Goal: Find specific page/section: Find specific page/section

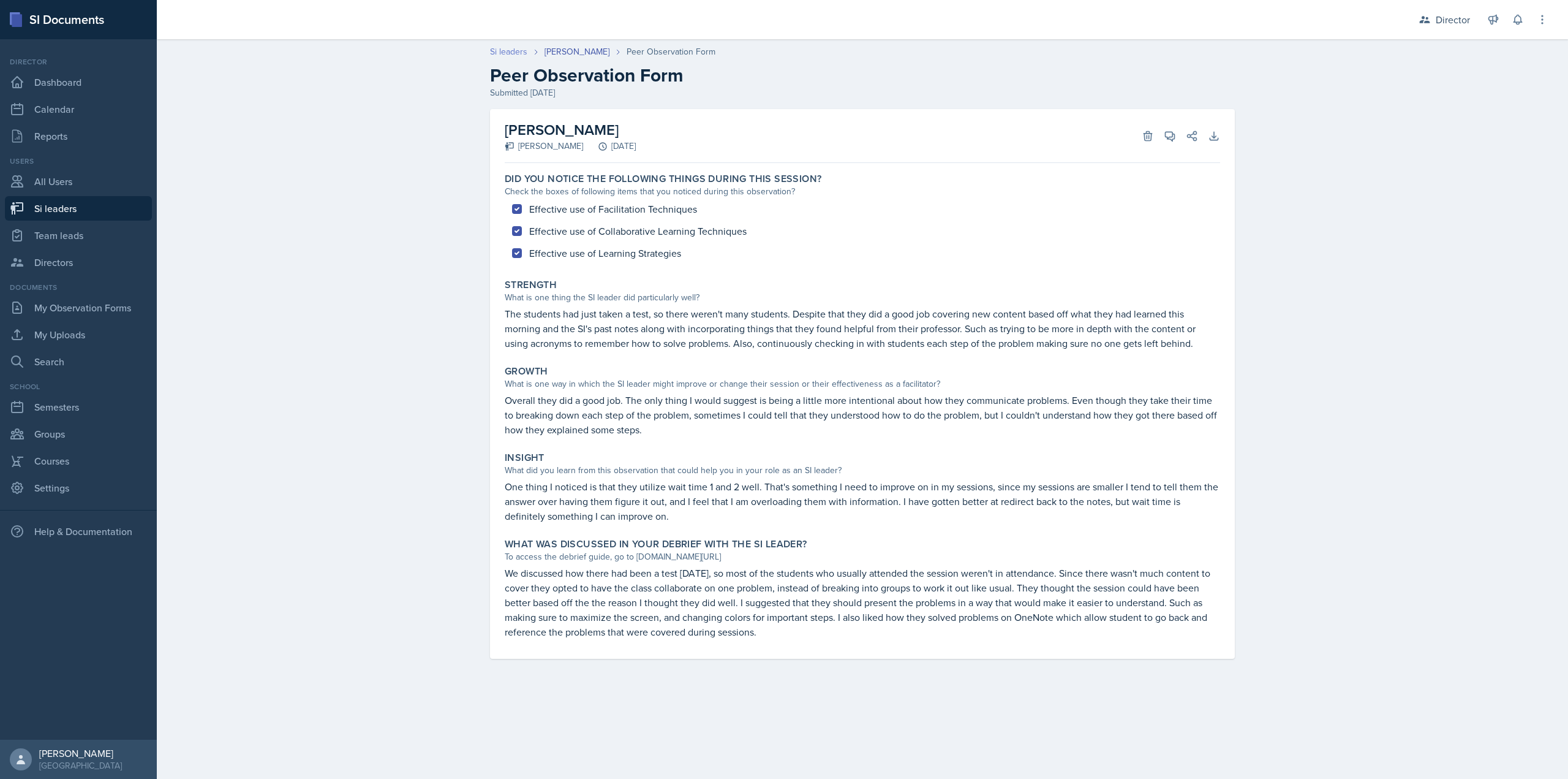
click at [502, 53] on link "Si leaders" at bounding box center [509, 52] width 37 height 13
select select "2bed604d-1099-4043-b1bc-2365e8740244"
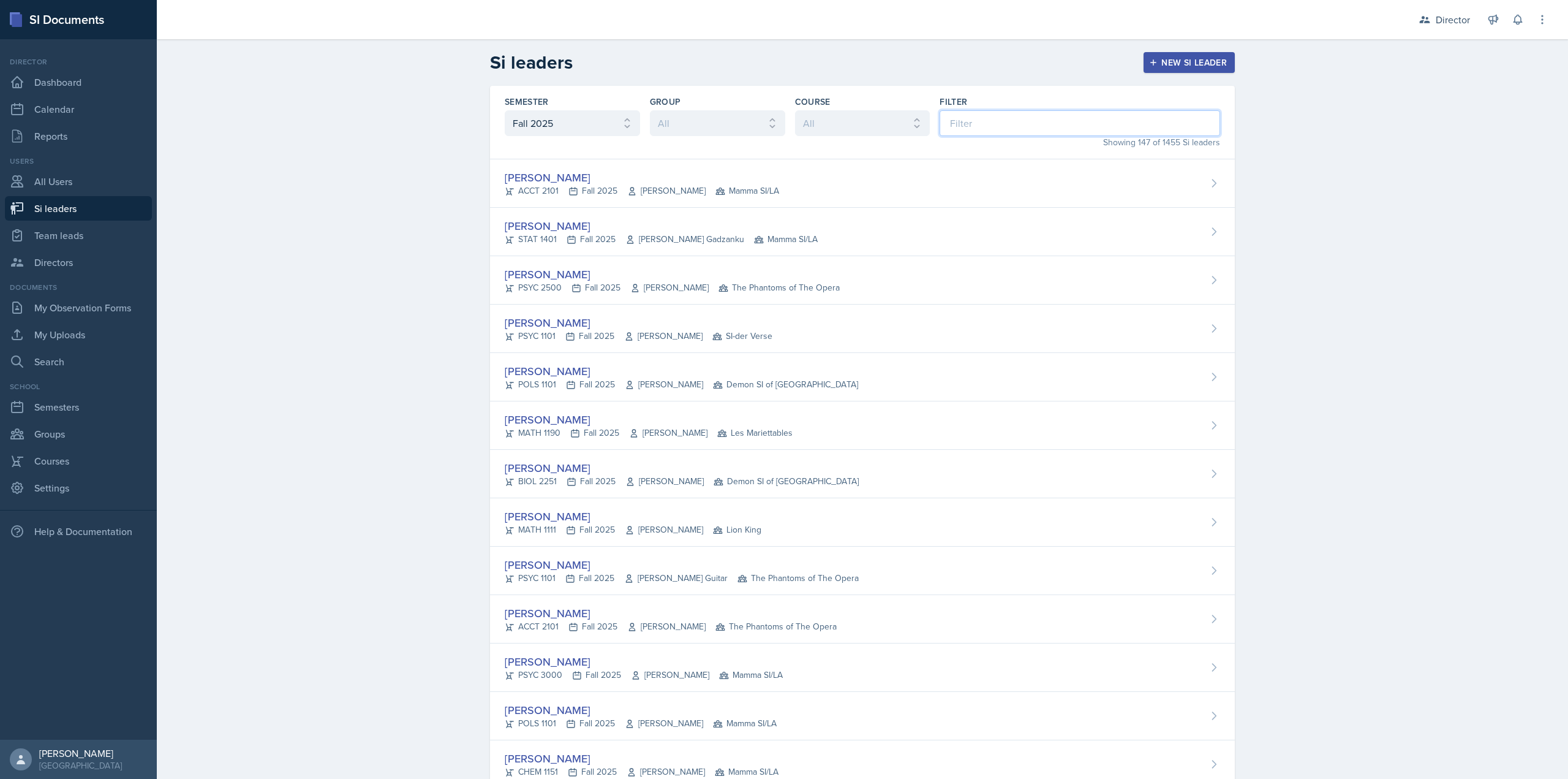
click at [1014, 131] on input at bounding box center [1079, 123] width 280 height 26
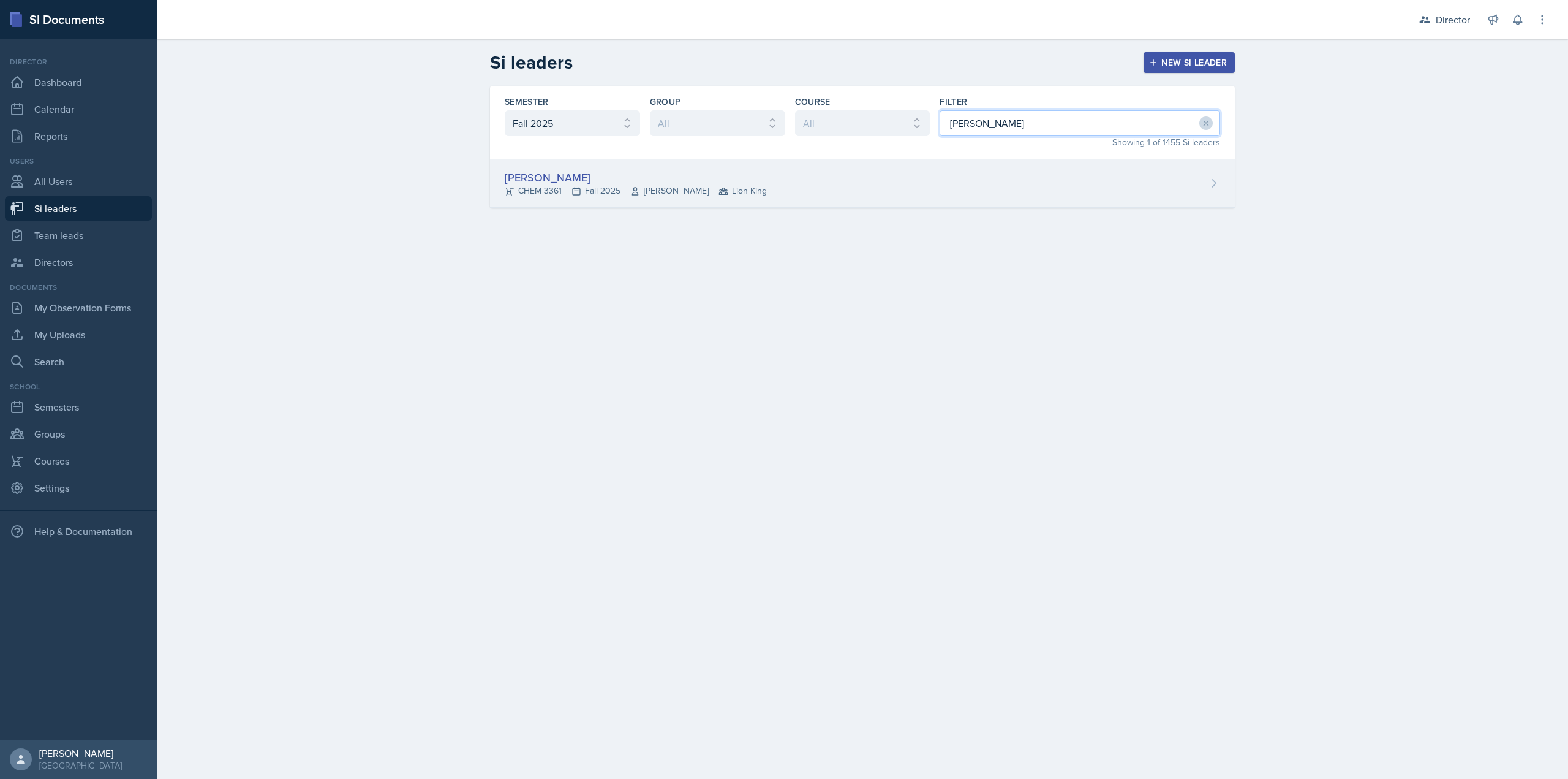
type input "[PERSON_NAME]"
click at [787, 187] on div "[PERSON_NAME] CHEM 3361 Fall 2025 [PERSON_NAME] Lion King" at bounding box center [863, 183] width 745 height 48
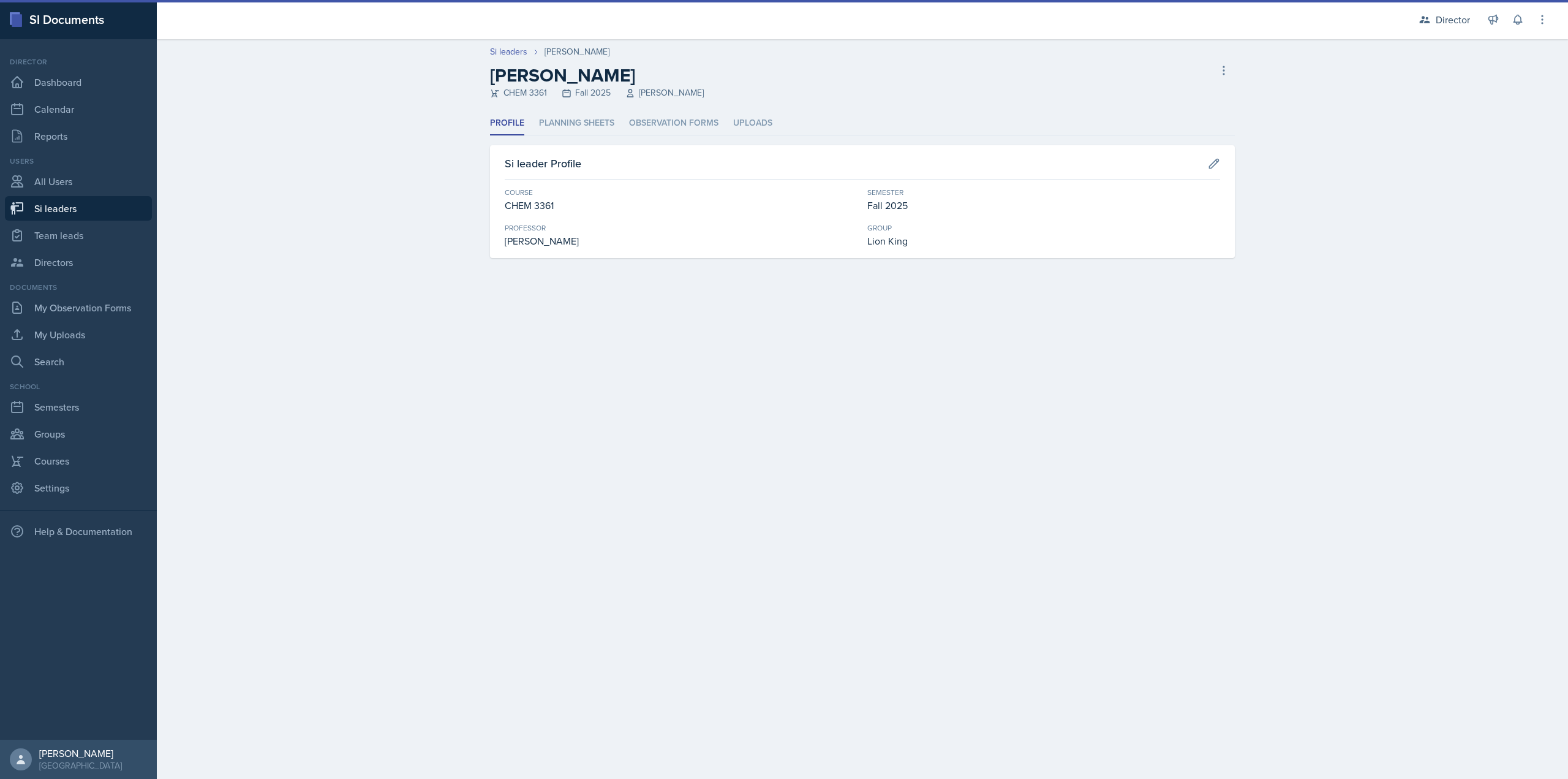
click at [664, 107] on header "Si leaders [PERSON_NAME] [PERSON_NAME] CHEM 3361 Fall 2025 [PERSON_NAME] Si lea…" at bounding box center [862, 75] width 1411 height 72
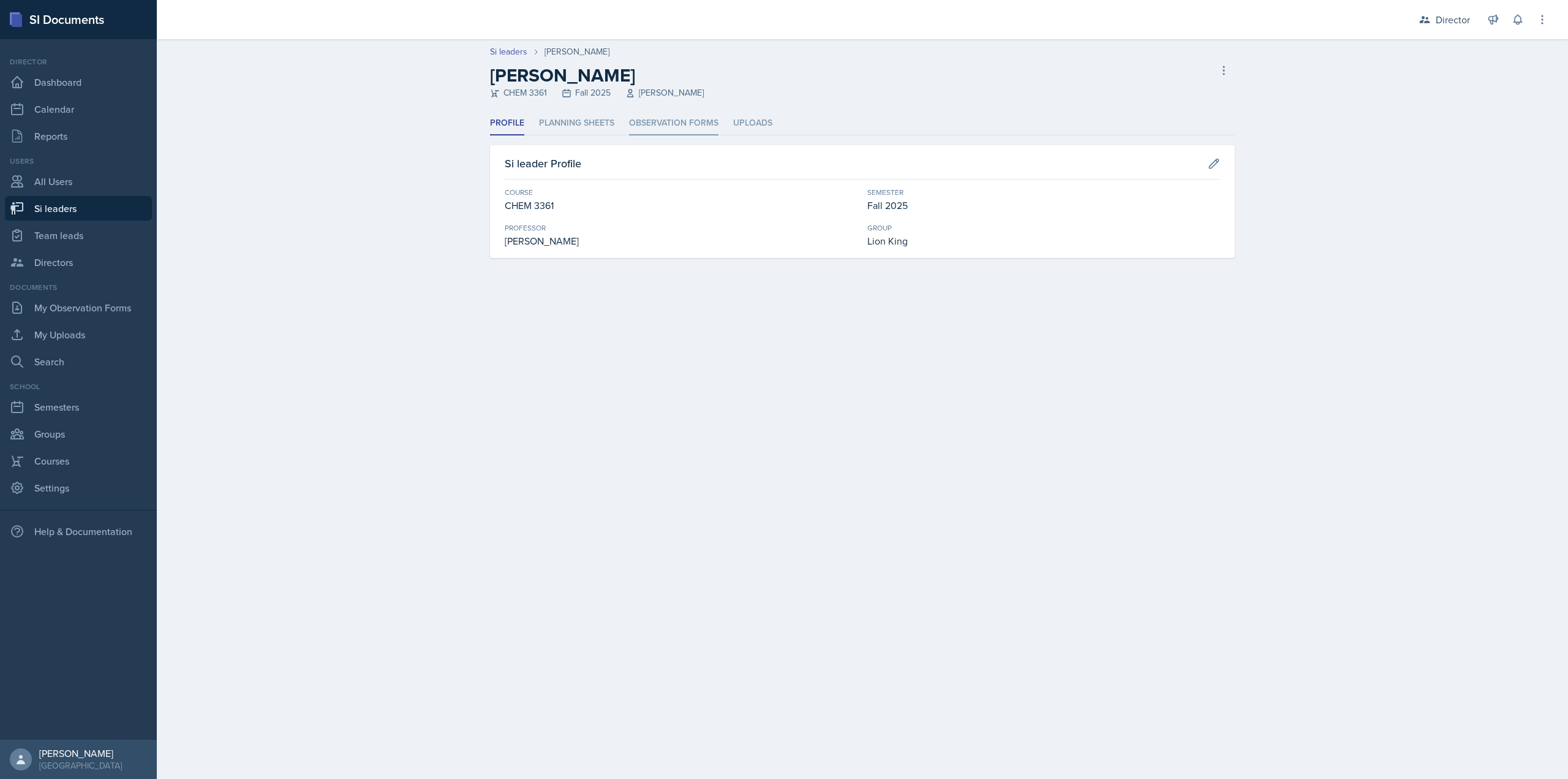
click at [660, 122] on li "Observation Forms" at bounding box center [674, 124] width 90 height 24
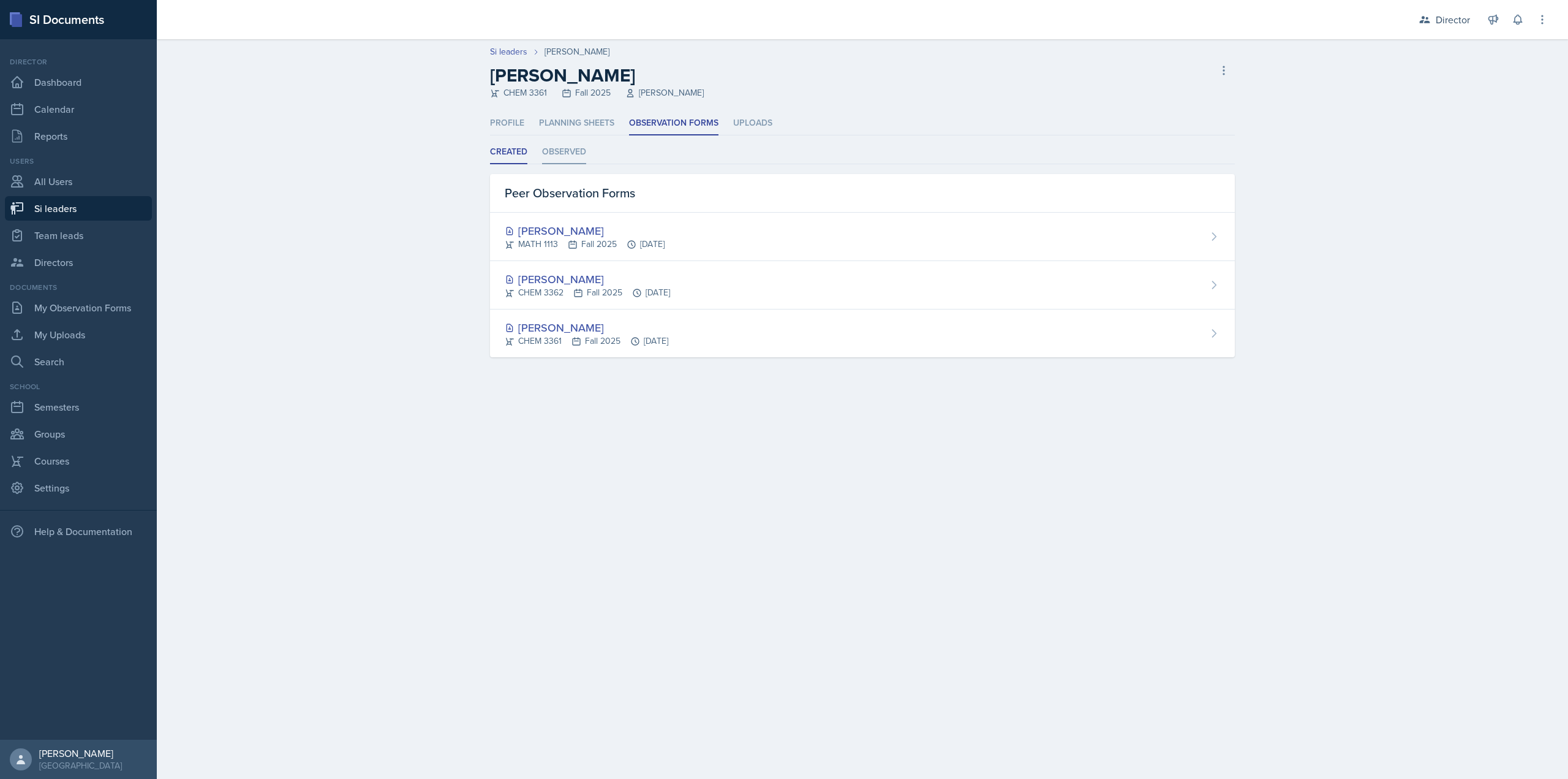
click at [574, 162] on li "Observed" at bounding box center [564, 153] width 44 height 24
